Goal: Communication & Community: Answer question/provide support

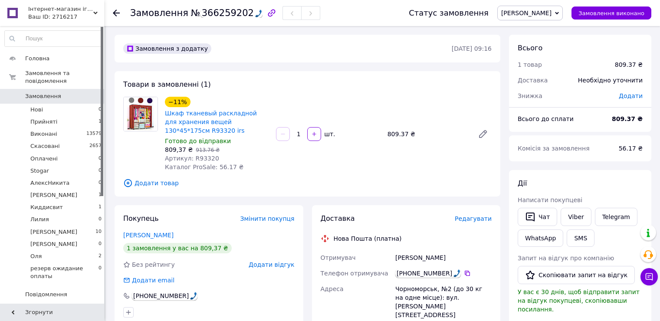
scroll to position [102, 0]
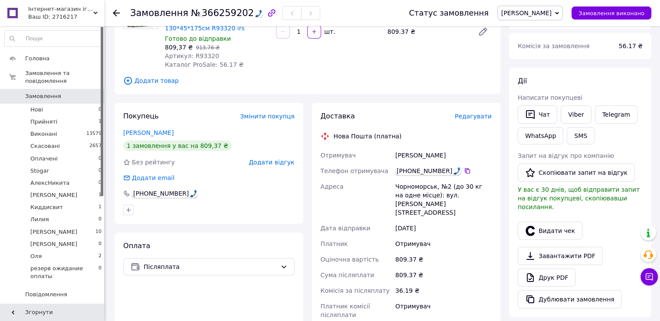
click at [57, 10] on span "Інтернет-магазин іграшок "IRISHOPUA"" at bounding box center [60, 9] width 65 height 8
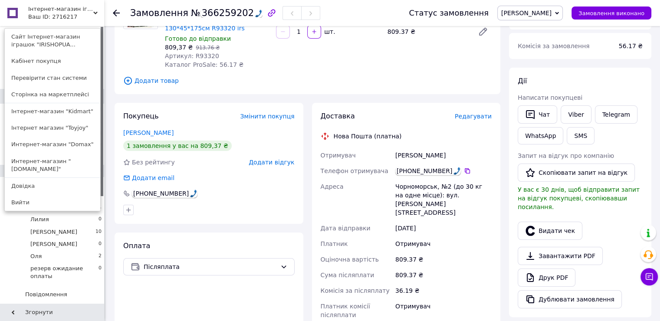
click at [47, 161] on link "Интернет-магазин "[DOMAIN_NAME]"" at bounding box center [52, 165] width 95 height 24
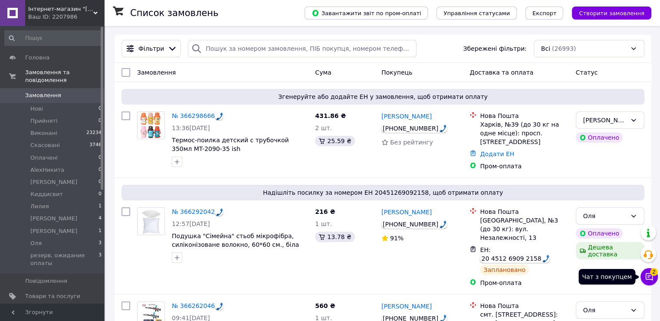
click at [654, 273] on span "2" at bounding box center [654, 272] width 8 height 8
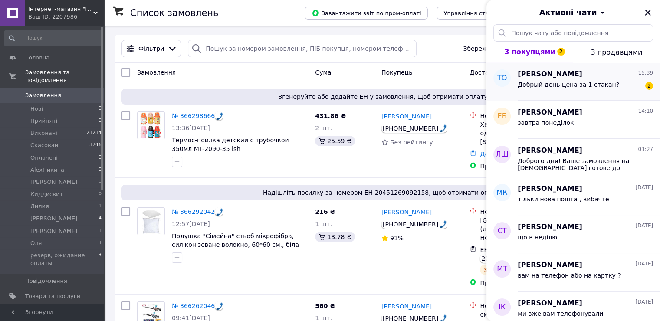
click at [573, 83] on span "Добрый день цена за 1 стакан?" at bounding box center [569, 84] width 102 height 7
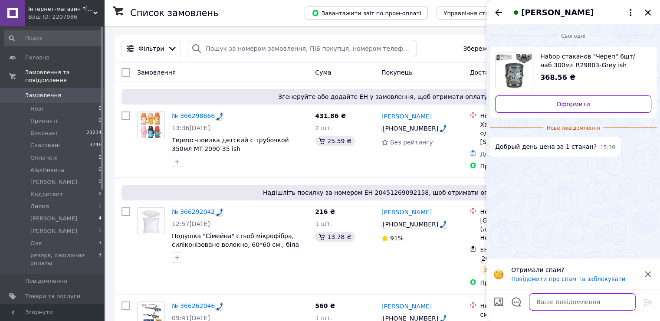
click at [575, 303] on textarea at bounding box center [582, 301] width 107 height 17
type textarea "Доброго дня"
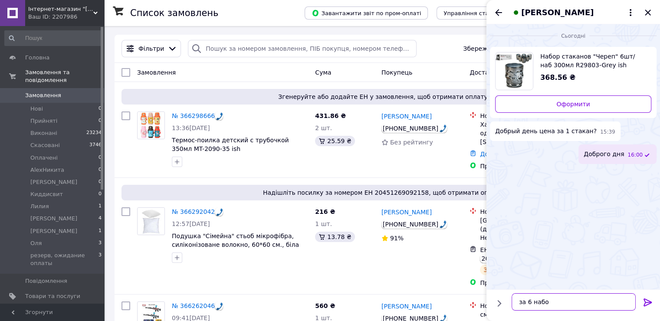
type textarea "за 6 набор"
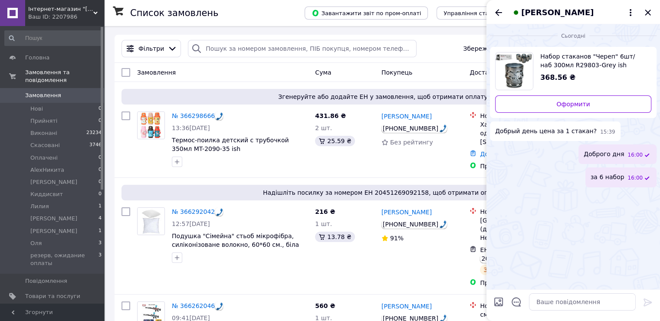
click at [614, 175] on span "за 6 набор" at bounding box center [608, 177] width 34 height 9
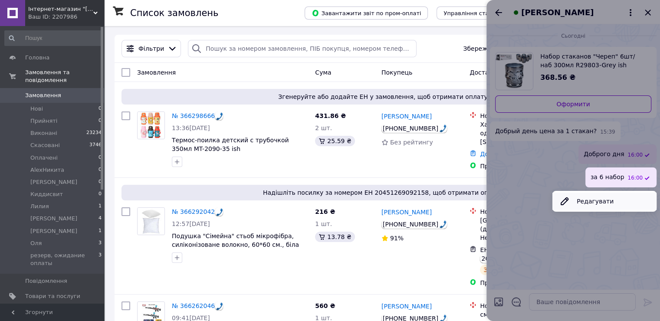
click at [577, 199] on button "Редагувати" at bounding box center [604, 201] width 104 height 17
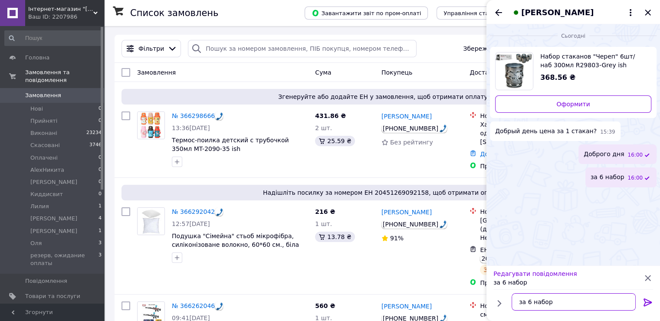
click at [531, 301] on textarea "за 6 набор" at bounding box center [574, 301] width 124 height 17
type textarea "за 6гт набор 368,56 грн"
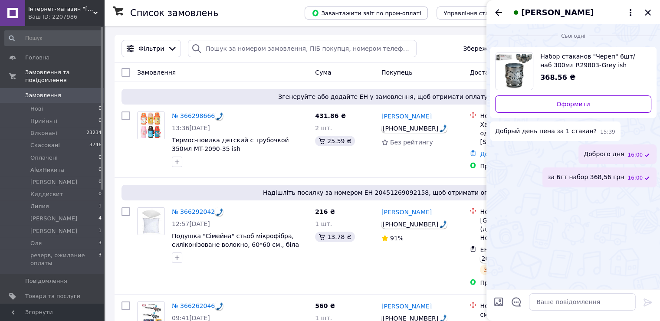
click at [578, 175] on span "за 6гт набор 368,56 грн" at bounding box center [586, 177] width 76 height 9
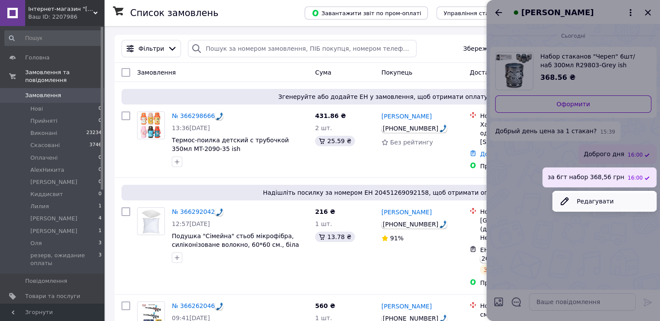
click at [588, 200] on button "Редагувати" at bounding box center [604, 201] width 104 height 17
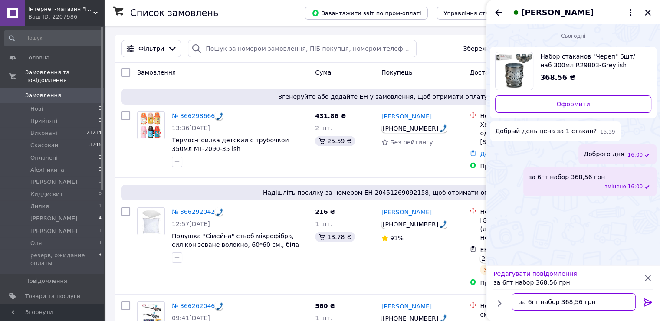
click at [531, 302] on textarea "за 6гт набор 368,56 грн" at bounding box center [574, 301] width 124 height 17
type textarea "за 6шт набор 368,56 грн"
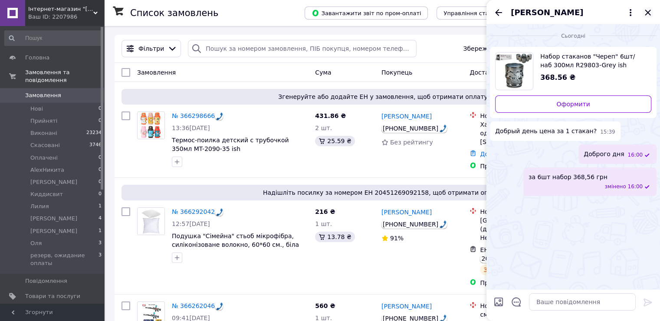
click at [647, 11] on icon "Закрити" at bounding box center [648, 12] width 10 height 10
